Goal: Use online tool/utility: Use online tool/utility

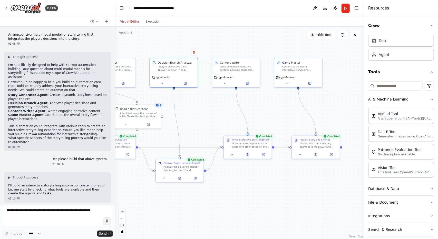
scroll to position [168, 0]
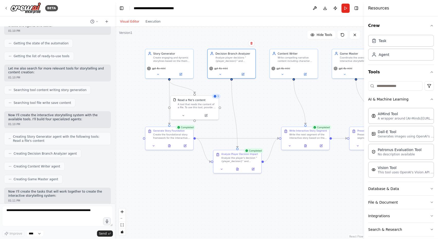
drag, startPoint x: 185, startPoint y: 108, endPoint x: 243, endPoint y: 99, distance: 58.4
click at [243, 99] on div ".deletable-edge-delete-btn { width: 20px; height: 20px; border: 0px solid #ffff…" at bounding box center [239, 133] width 249 height 212
drag, startPoint x: 160, startPoint y: 135, endPoint x: 145, endPoint y: 138, distance: 15.3
click at [145, 138] on div "Create the foundational story framework for the interactive narrative based on …" at bounding box center [157, 140] width 38 height 6
click at [140, 141] on div "Create the foundational story framework for the interactive narrative based on …" at bounding box center [157, 140] width 38 height 6
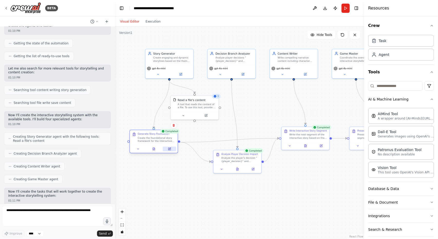
click at [171, 149] on button at bounding box center [169, 149] width 13 height 5
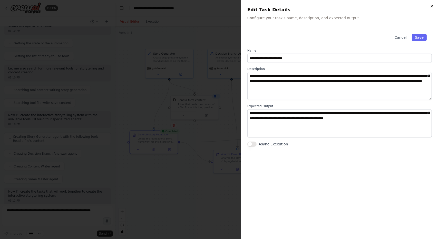
click at [434, 6] on icon "button" at bounding box center [432, 6] width 4 height 4
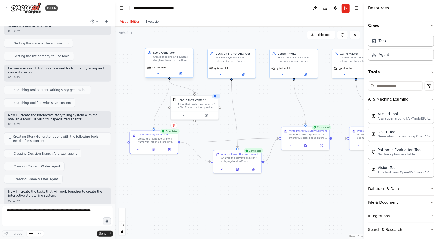
click at [180, 60] on div "Create engaging and dynamic storylines based on the theme "{story_theme}" and i…" at bounding box center [172, 58] width 38 height 6
click at [179, 75] on button at bounding box center [181, 73] width 22 height 5
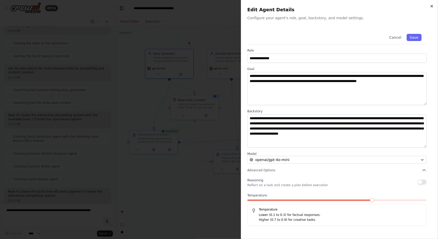
click at [432, 4] on icon "button" at bounding box center [432, 6] width 4 height 4
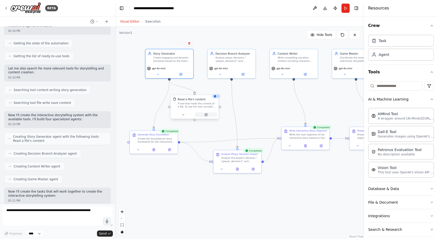
click at [207, 116] on button at bounding box center [206, 114] width 22 height 5
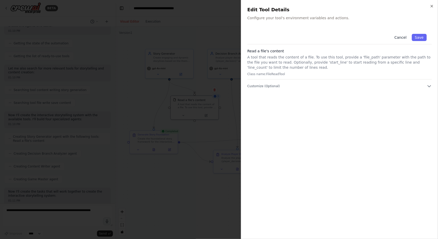
click at [401, 38] on button "Cancel" at bounding box center [400, 37] width 18 height 7
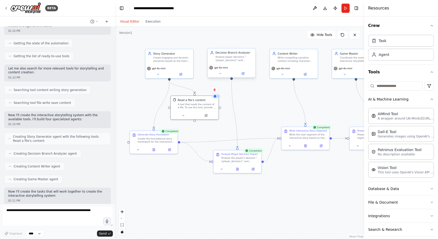
click at [230, 66] on div "gpt-4o-mini" at bounding box center [231, 68] width 45 height 4
click at [238, 72] on button at bounding box center [243, 73] width 22 height 5
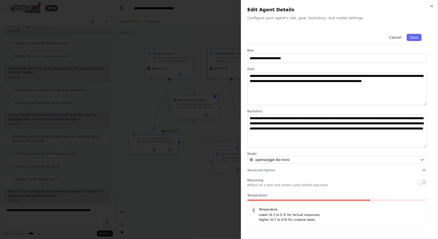
click at [401, 38] on button "Cancel" at bounding box center [395, 37] width 18 height 7
